Goal: Task Accomplishment & Management: Complete application form

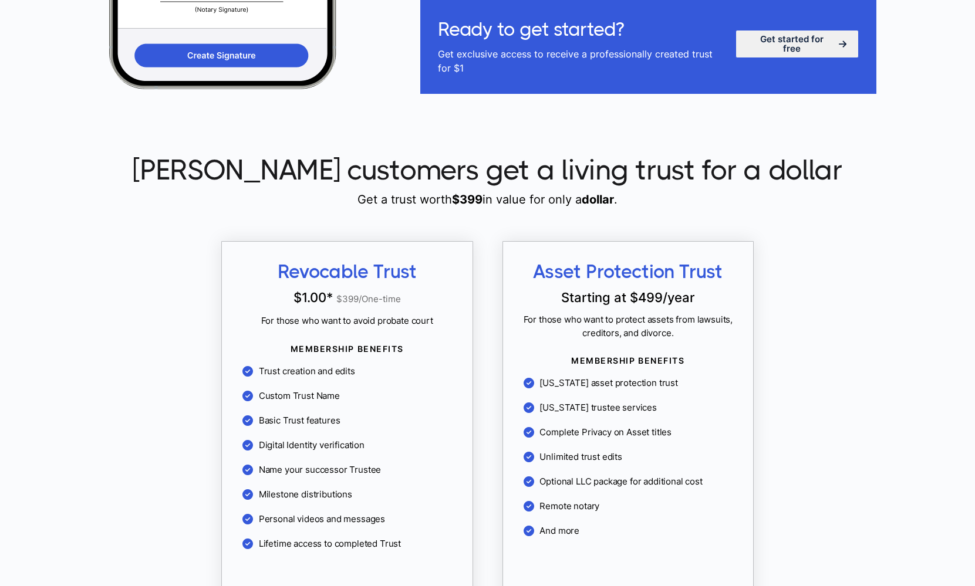
scroll to position [862, 0]
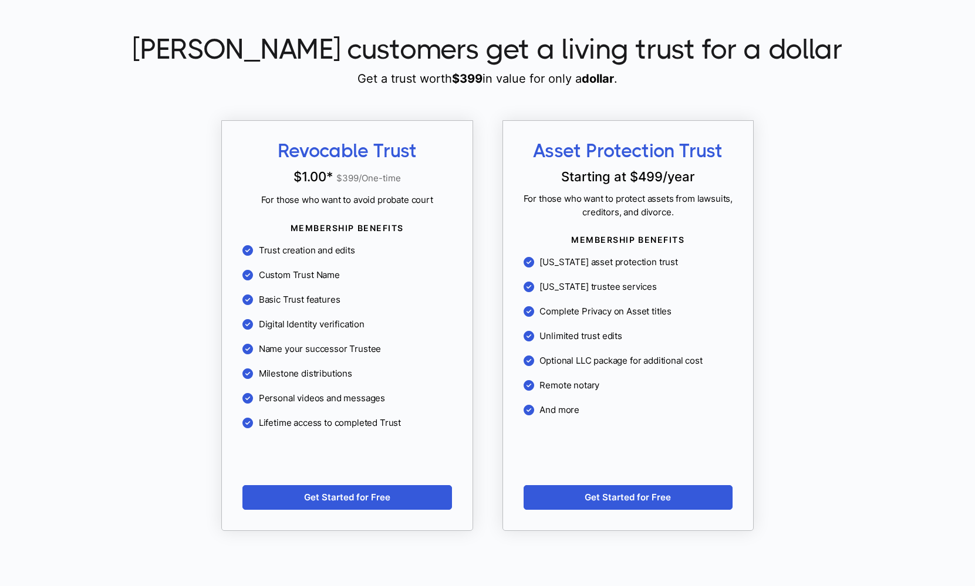
scroll to position [976, 0]
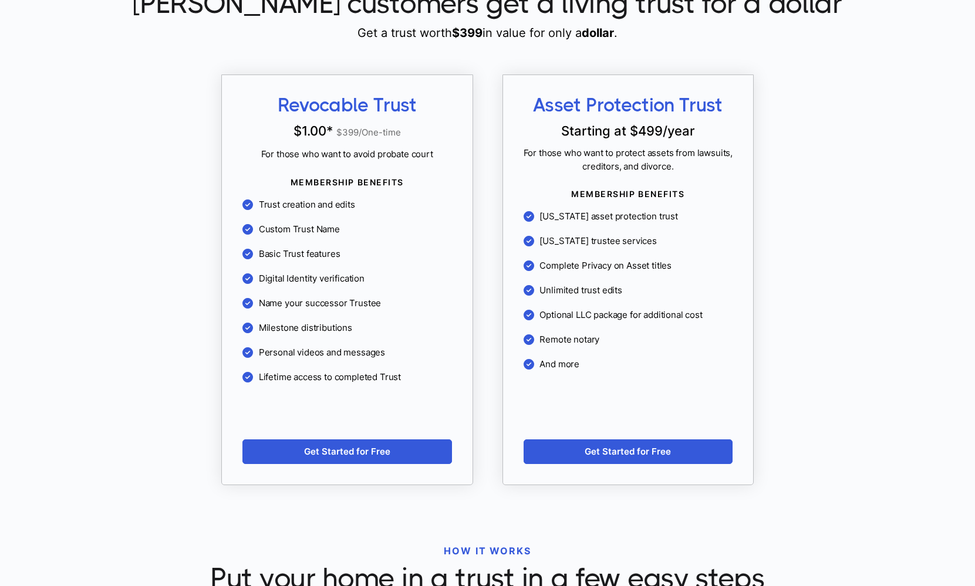
scroll to position [1025, 0]
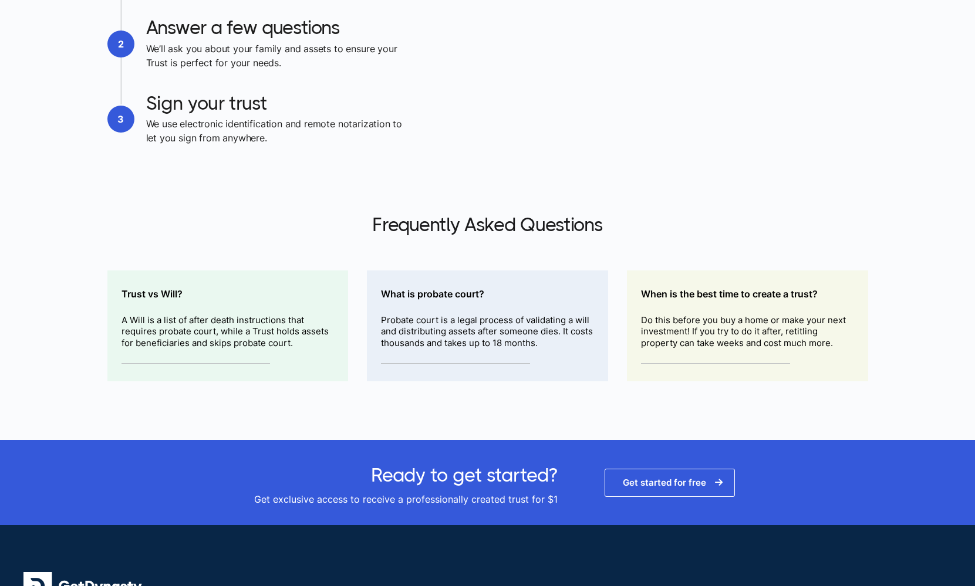
scroll to position [1710, 0]
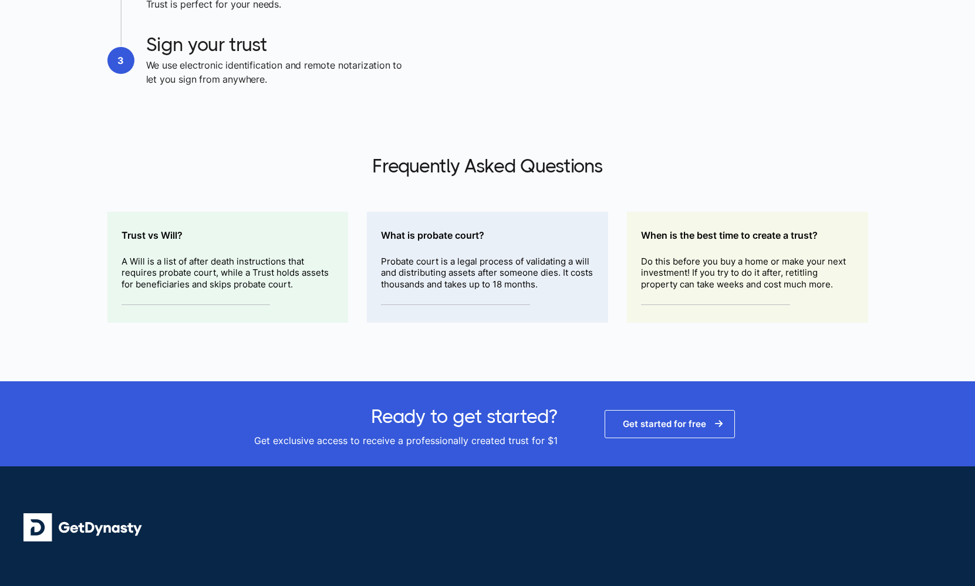
scroll to position [1763, 0]
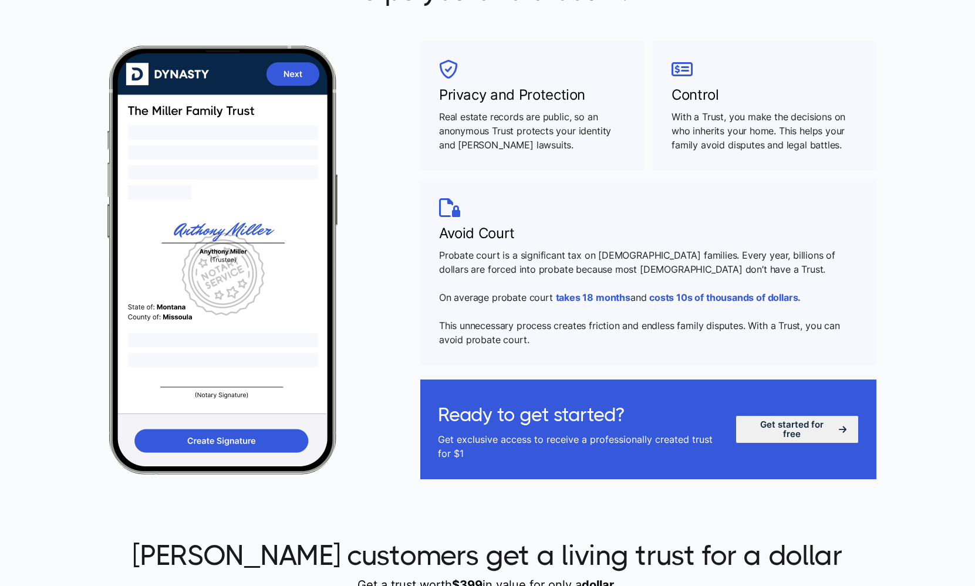
scroll to position [472, 0]
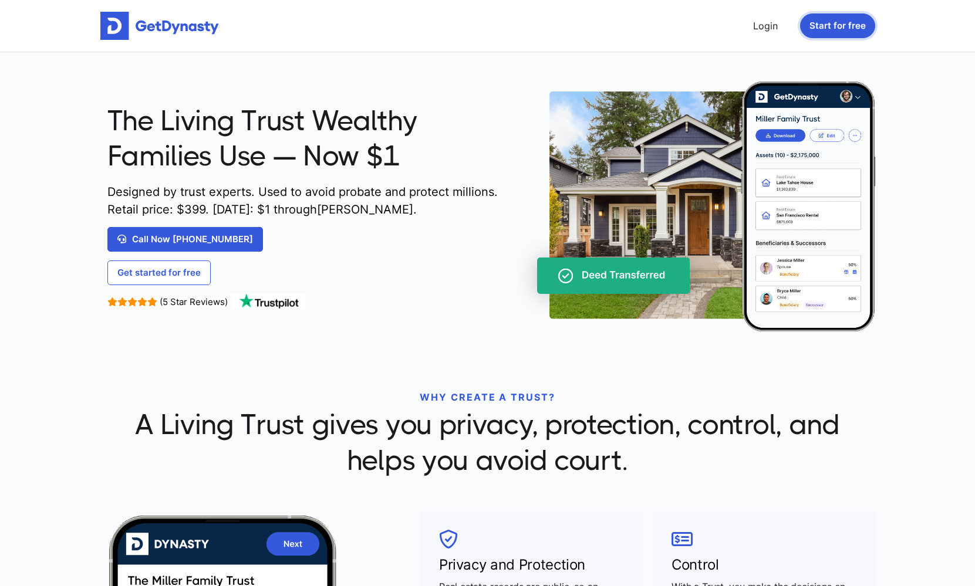
click at [844, 28] on button "Start for free" at bounding box center [837, 25] width 75 height 25
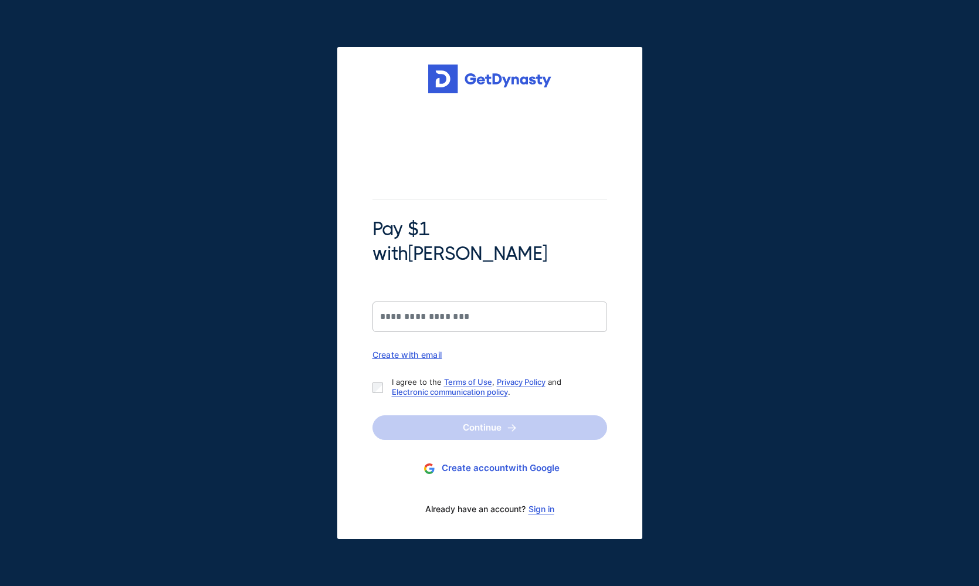
click at [664, 177] on div "Pay $1 with Braiden Shaw Create with email I agree to the Terms of Use , Privac…" at bounding box center [489, 293] width 979 height 586
